Goal: Task Accomplishment & Management: Use online tool/utility

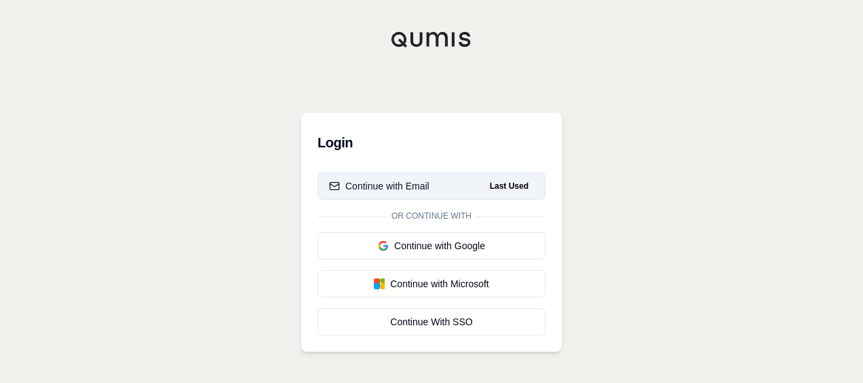
click at [491, 189] on span "Last Used" at bounding box center [510, 186] width 50 height 16
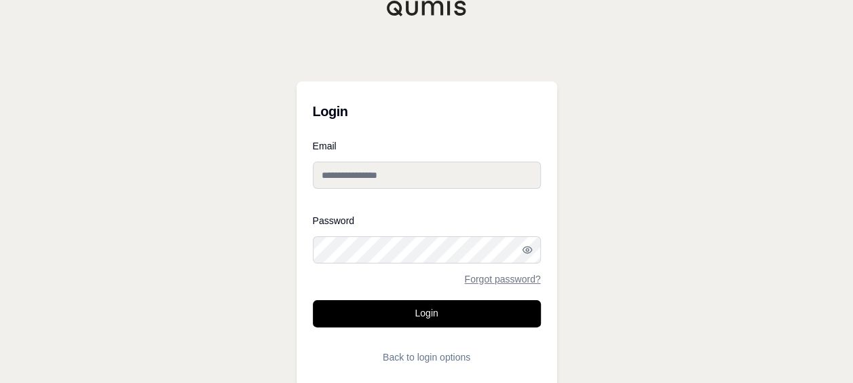
click at [441, 186] on input "Email" at bounding box center [427, 175] width 228 height 27
type input "**********"
click at [313, 300] on button "Login" at bounding box center [427, 313] width 228 height 27
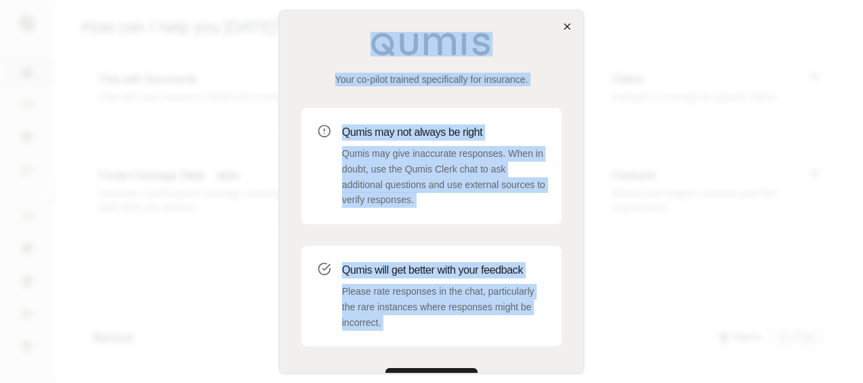
click at [566, 30] on div "Your co-pilot trained specifically for insurance. Qumis may not always be right…" at bounding box center [431, 192] width 305 height 364
click at [566, 30] on icon "button" at bounding box center [567, 26] width 11 height 11
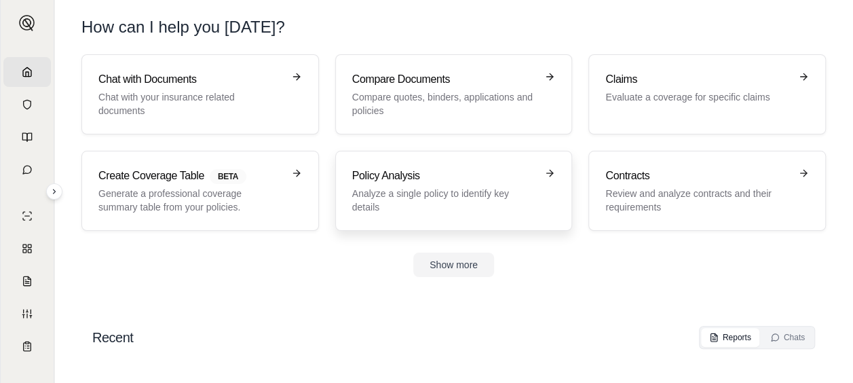
click at [519, 175] on h3 "Policy Analysis" at bounding box center [444, 176] width 185 height 16
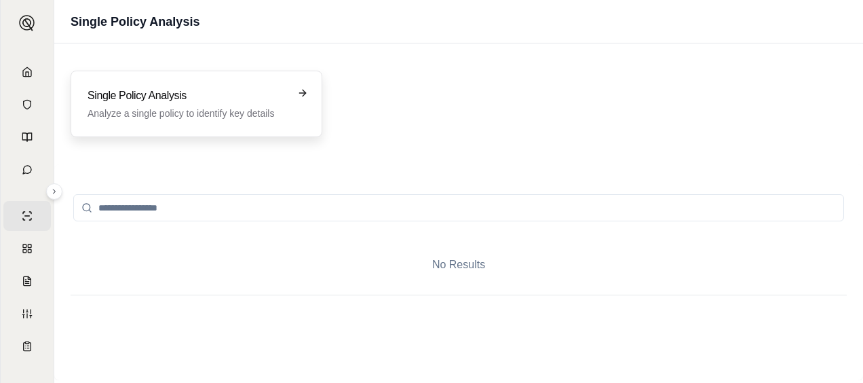
click at [280, 88] on h3 "Single Policy Analysis" at bounding box center [187, 96] width 199 height 16
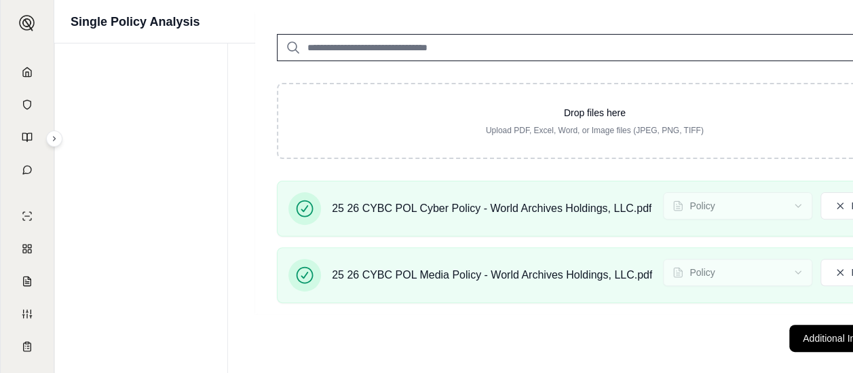
scroll to position [129, 0]
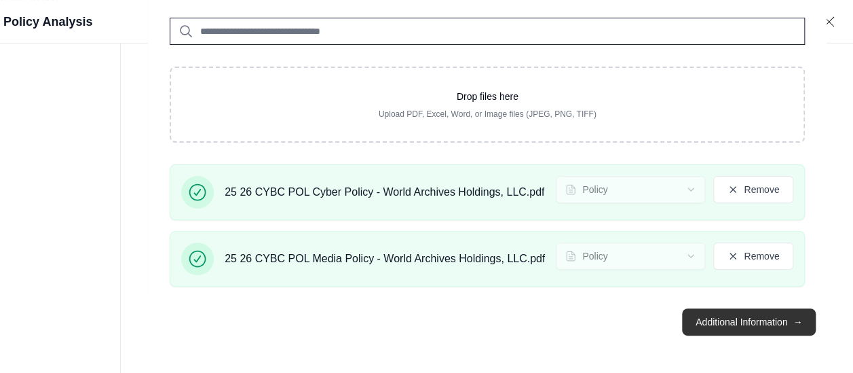
click at [788, 326] on button "Additional Information →" at bounding box center [749, 321] width 134 height 27
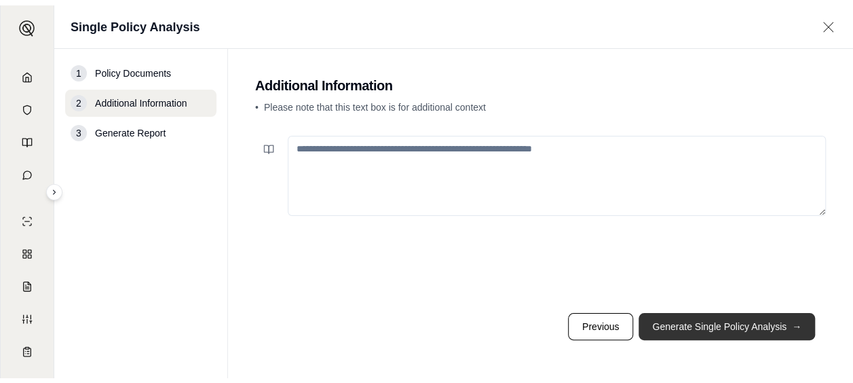
scroll to position [0, 0]
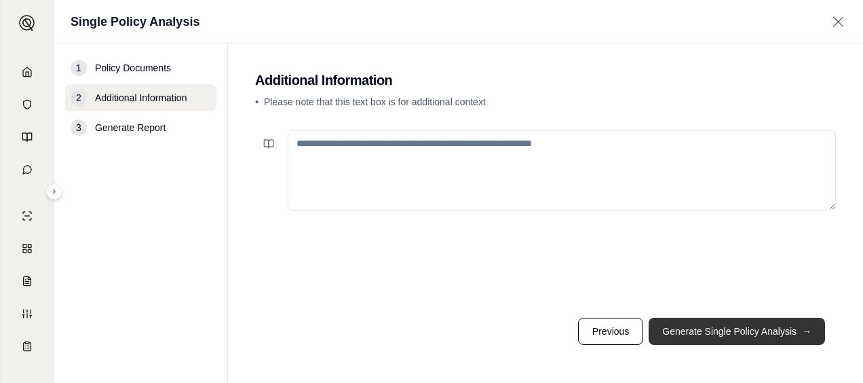
click at [712, 337] on button "Generate Single Policy Analysis →" at bounding box center [737, 331] width 176 height 27
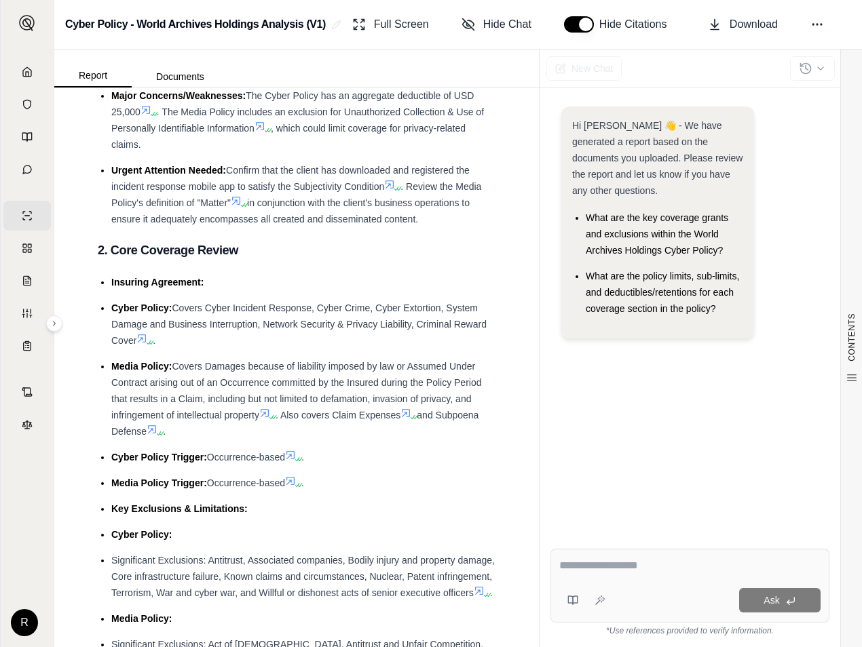
scroll to position [90, 0]
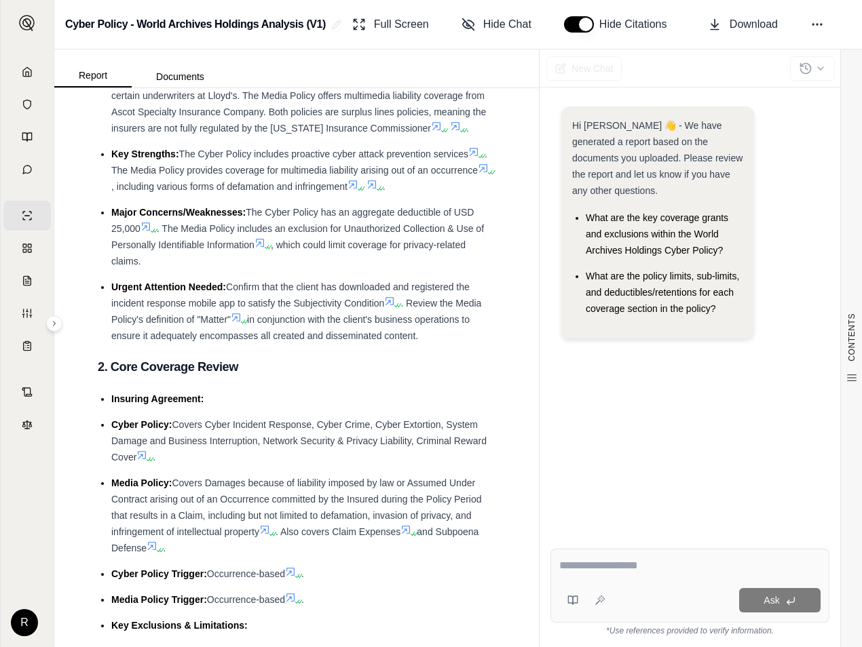
click at [597, 382] on textarea at bounding box center [690, 566] width 262 height 16
type textarea "**********"
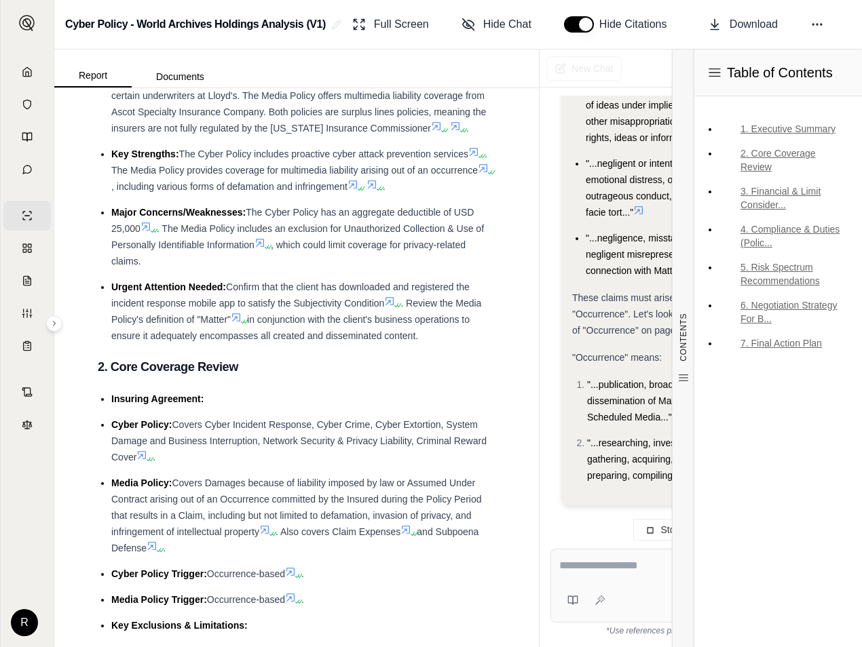
click at [645, 73] on div "New Chat" at bounding box center [701, 69] width 322 height 38
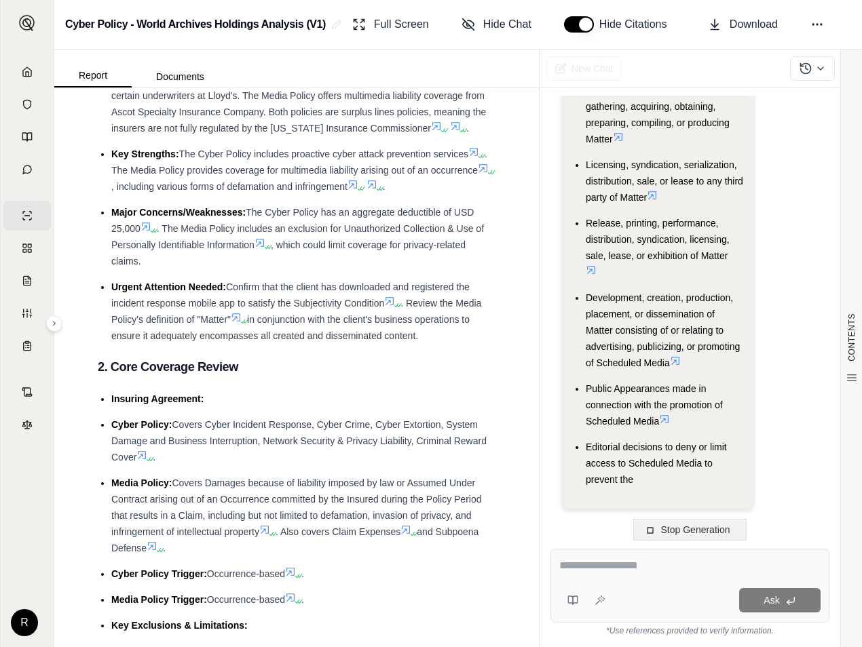
scroll to position [3353, 0]
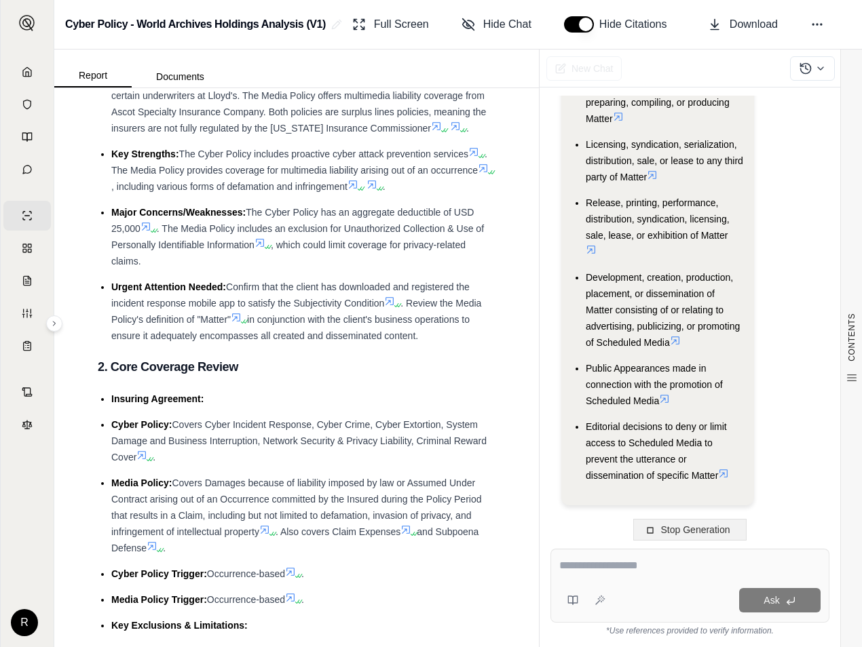
click at [685, 382] on span "Stop Generation" at bounding box center [695, 530] width 69 height 11
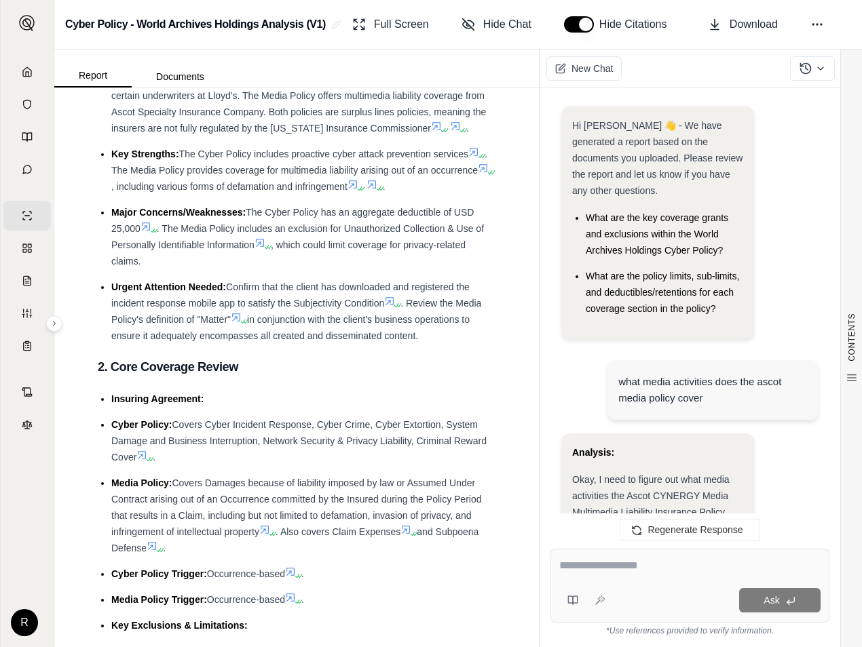
scroll to position [3486, 0]
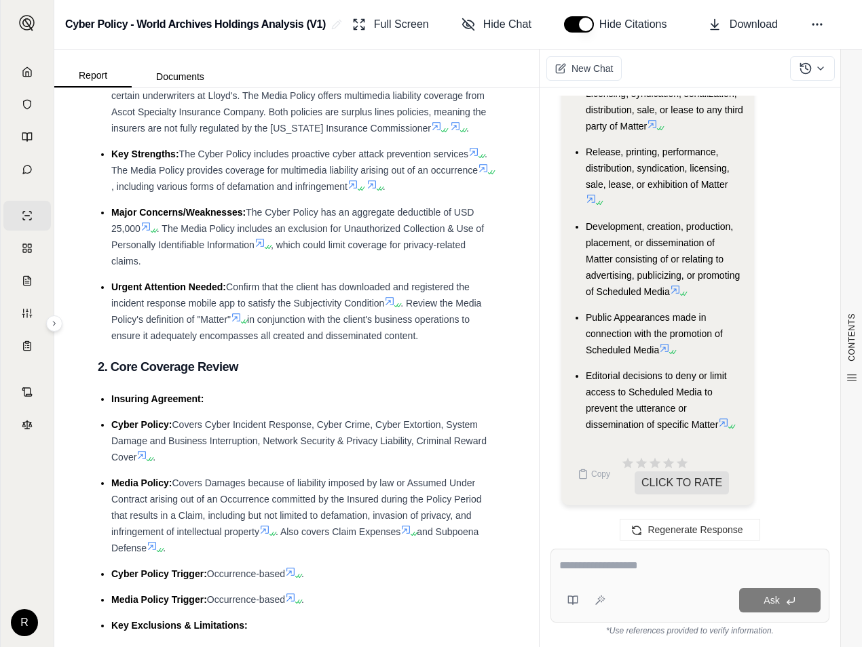
drag, startPoint x: 789, startPoint y: 156, endPoint x: 775, endPoint y: 154, distance: 14.4
drag, startPoint x: 745, startPoint y: 147, endPoint x: 728, endPoint y: 285, distance: 138.9
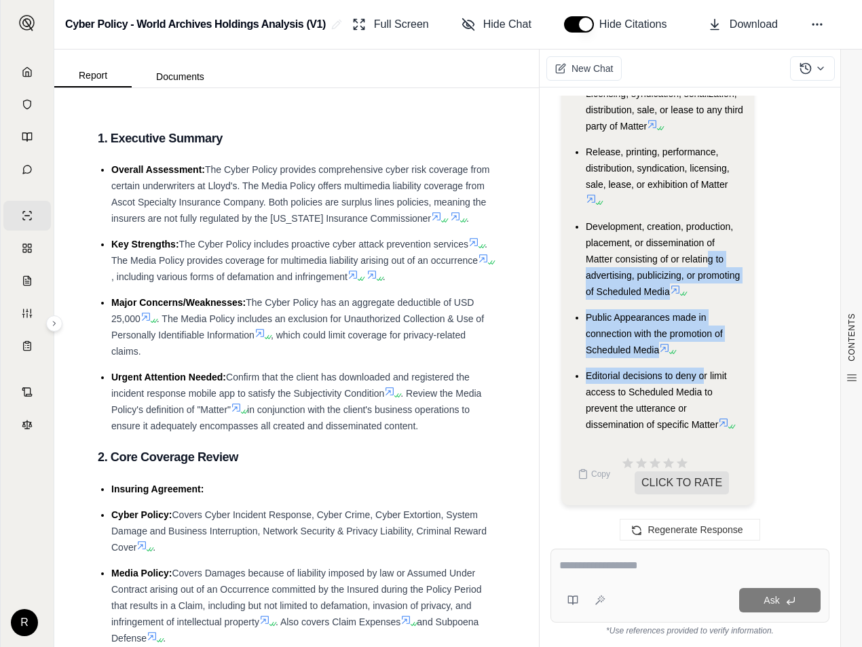
drag, startPoint x: 703, startPoint y: 354, endPoint x: 701, endPoint y: 377, distance: 22.5
click at [701, 377] on ul "Publication, broadcast, or dissemination of Matter Researching, investigating, …" at bounding box center [657, 201] width 171 height 464
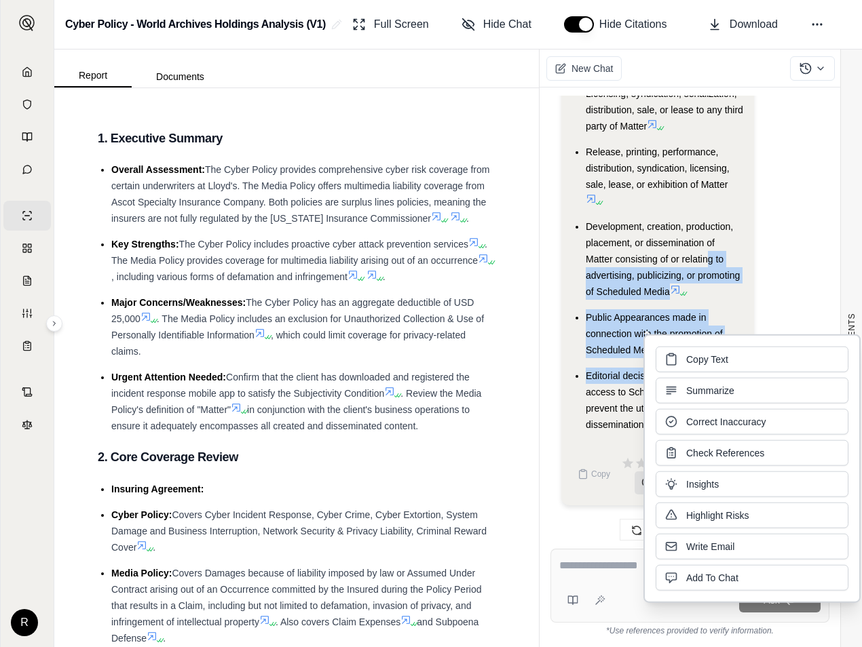
drag, startPoint x: 701, startPoint y: 377, endPoint x: 791, endPoint y: 267, distance: 141.8
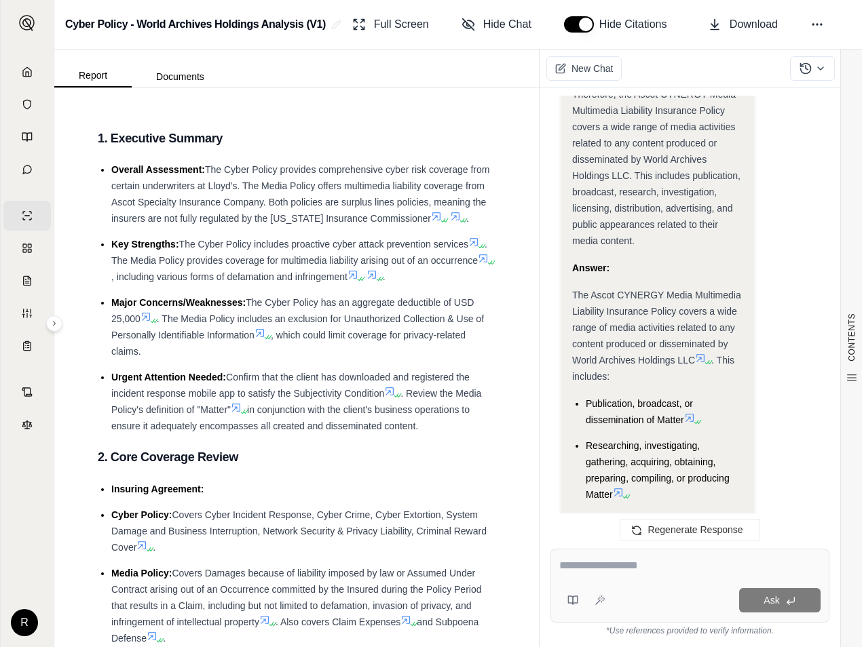
scroll to position [3013, 0]
